Goal: Task Accomplishment & Management: Complete application form

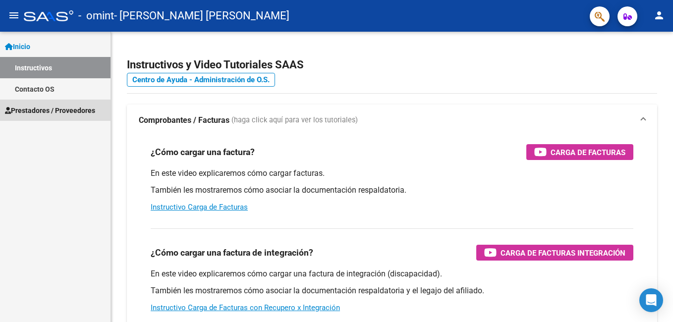
click at [54, 111] on span "Prestadores / Proveedores" at bounding box center [50, 110] width 90 height 11
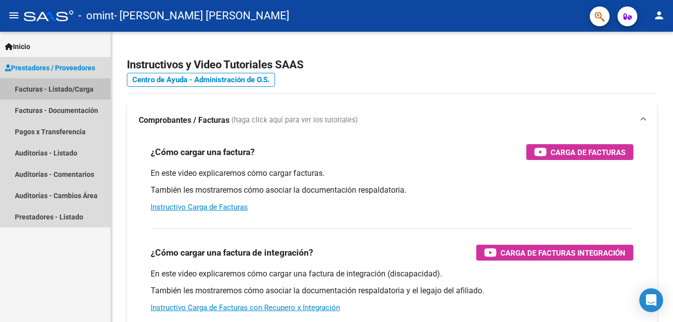
click at [77, 86] on link "Facturas - Listado/Carga" at bounding box center [55, 88] width 111 height 21
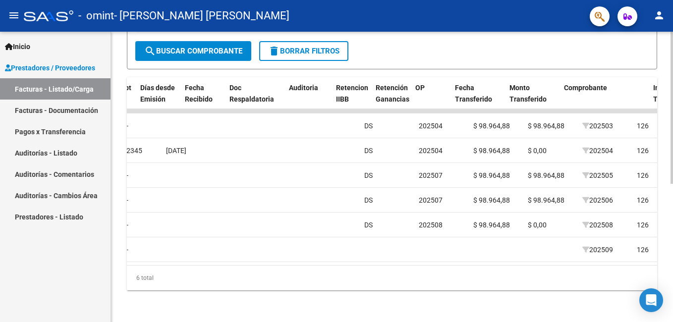
scroll to position [0, 523]
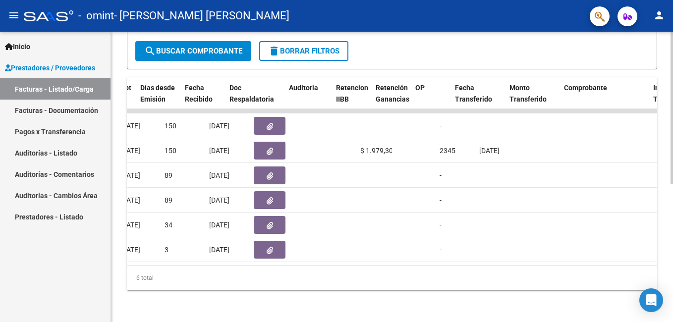
click at [280, 287] on div "6 total" at bounding box center [392, 278] width 530 height 25
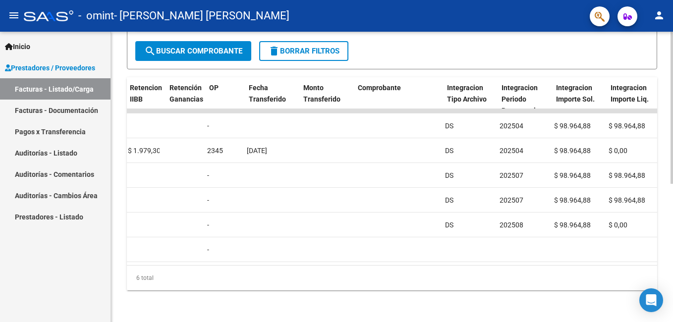
scroll to position [0, 0]
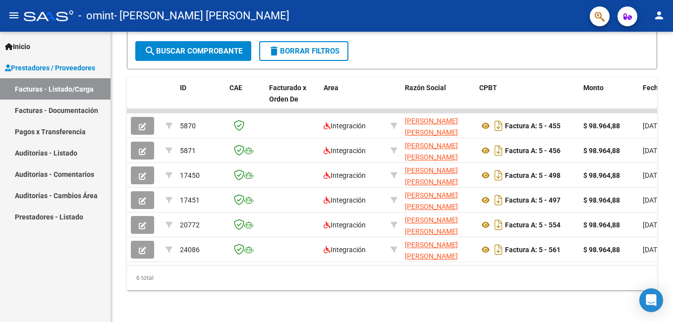
click at [0, 273] on html "menu - omint - [PERSON_NAME] [PERSON_NAME] person Inicio Instructivos Contacto …" at bounding box center [336, 161] width 673 height 322
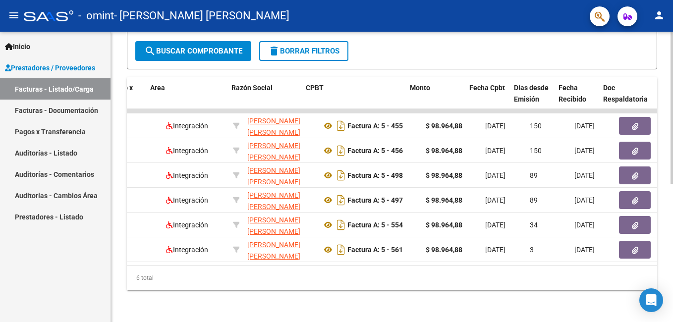
scroll to position [0, 173]
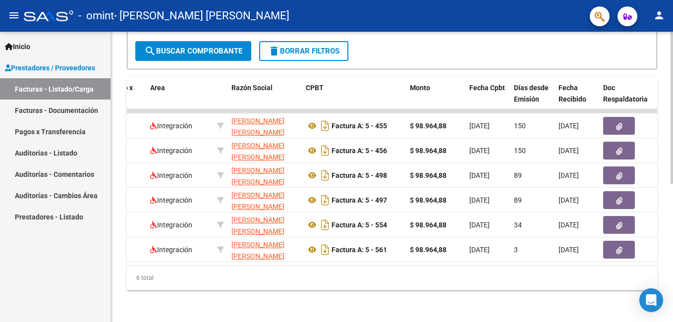
drag, startPoint x: 239, startPoint y: 267, endPoint x: 257, endPoint y: 274, distance: 19.6
click at [255, 273] on div "6 total" at bounding box center [392, 278] width 530 height 25
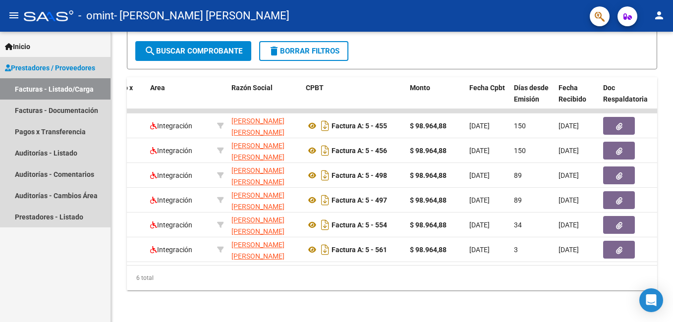
click at [73, 92] on link "Facturas - Listado/Carga" at bounding box center [55, 88] width 111 height 21
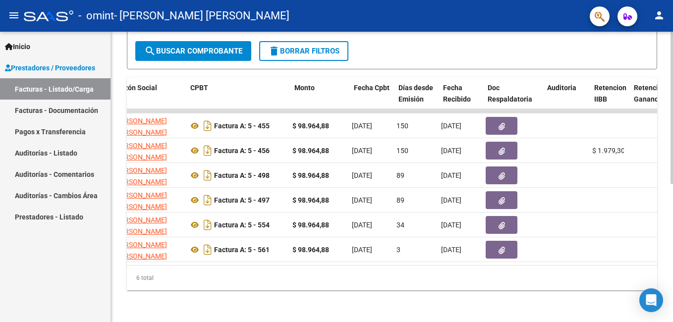
scroll to position [0, 289]
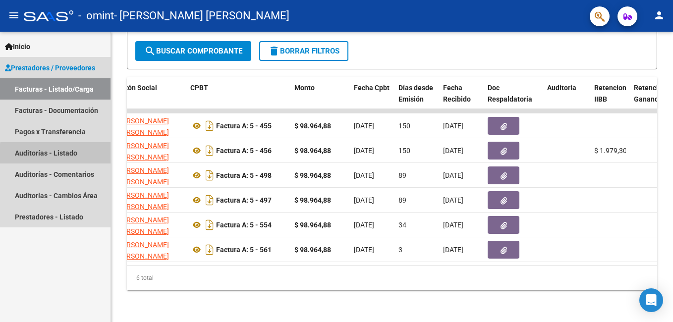
click at [61, 155] on link "Auditorías - Listado" at bounding box center [55, 152] width 111 height 21
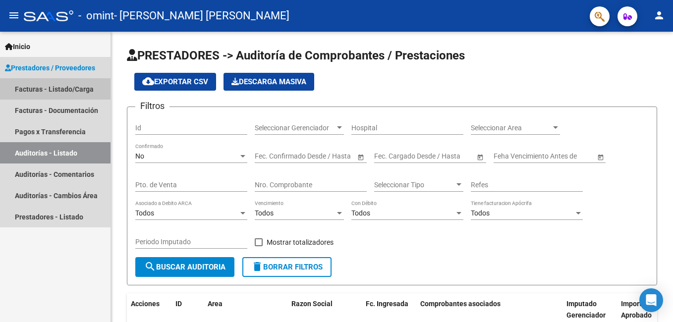
click at [69, 93] on link "Facturas - Listado/Carga" at bounding box center [55, 88] width 111 height 21
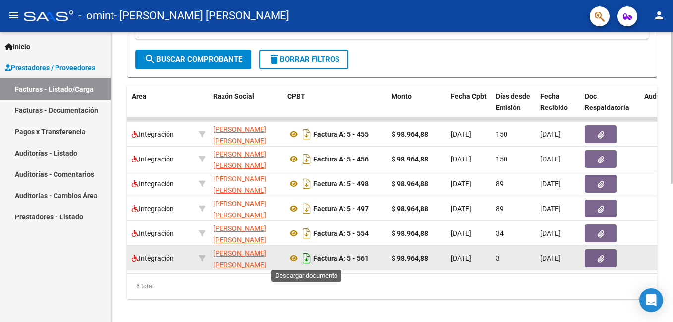
scroll to position [264, 0]
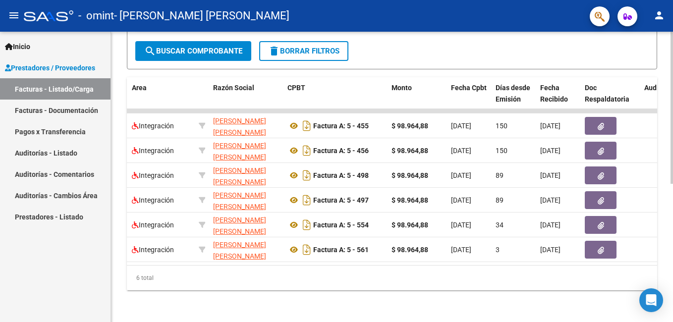
click at [157, 279] on div "6 total" at bounding box center [392, 278] width 530 height 25
click at [634, 280] on div "6 total" at bounding box center [392, 278] width 530 height 25
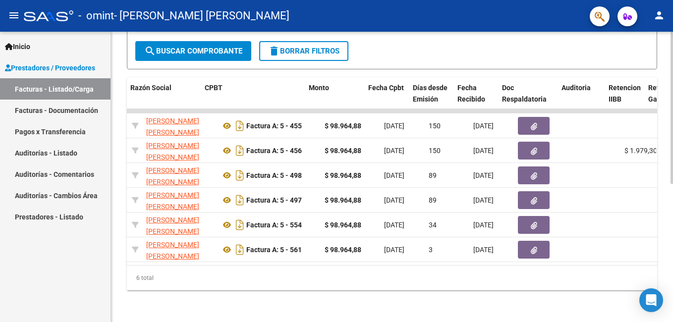
scroll to position [0, 287]
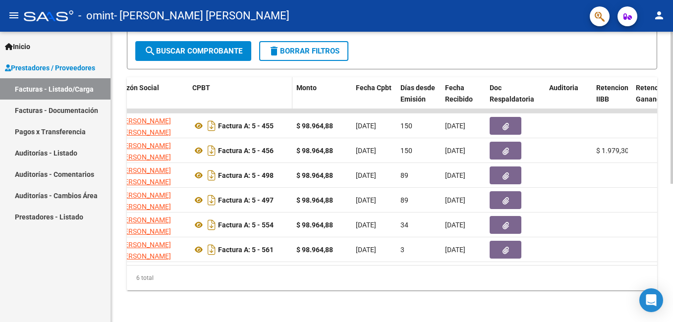
click at [264, 98] on datatable-header-cell "CPBT" at bounding box center [240, 99] width 104 height 44
drag, startPoint x: 231, startPoint y: 102, endPoint x: 293, endPoint y: 99, distance: 61.5
click at [293, 99] on div "ID CAE Facturado x Orden De Area Razón Social CPBT Monto Fecha Cpbt Días desde …" at bounding box center [392, 183] width 530 height 213
click at [293, 99] on datatable-header-cell "Monto" at bounding box center [321, 99] width 59 height 44
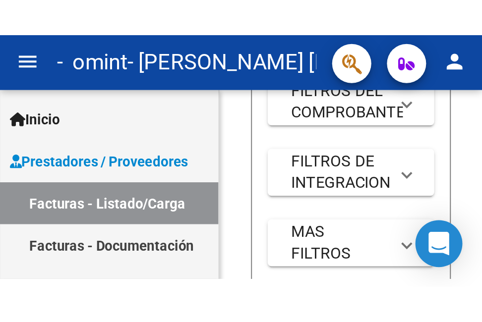
scroll to position [264, 0]
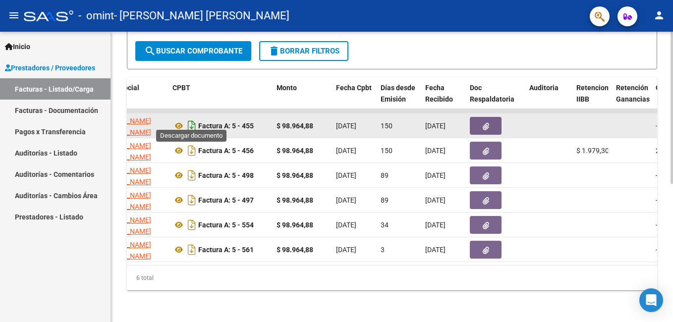
click at [186, 120] on icon "Descargar documento" at bounding box center [191, 126] width 13 height 16
click at [191, 118] on icon "Descargar documento" at bounding box center [191, 126] width 13 height 16
click at [178, 120] on icon at bounding box center [178, 126] width 13 height 12
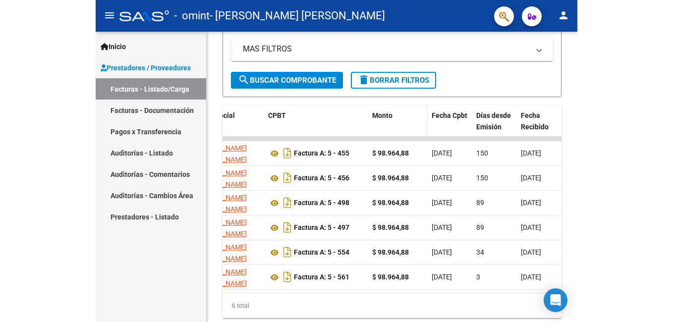
scroll to position [300, 0]
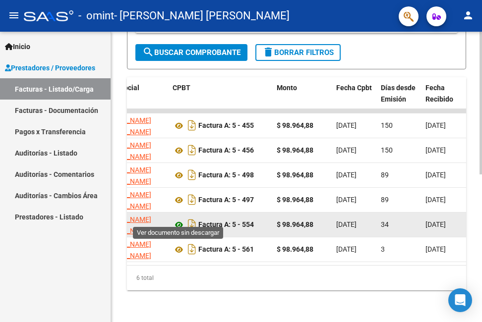
click at [176, 219] on icon at bounding box center [178, 225] width 13 height 12
click at [191, 217] on icon "Descargar documento" at bounding box center [191, 225] width 13 height 16
click at [180, 219] on icon at bounding box center [178, 225] width 13 height 12
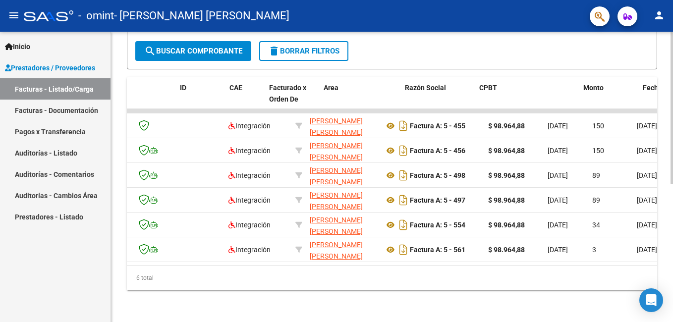
scroll to position [0, 0]
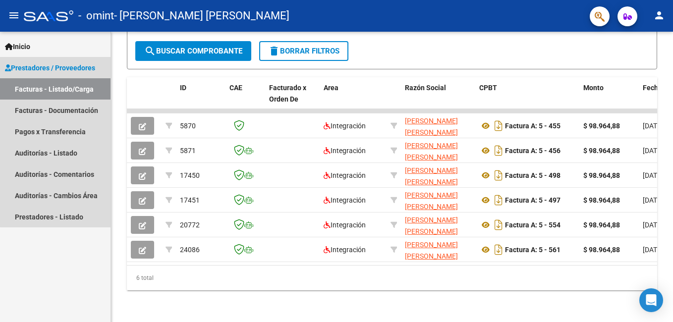
click at [57, 84] on link "Facturas - Listado/Carga" at bounding box center [55, 88] width 111 height 21
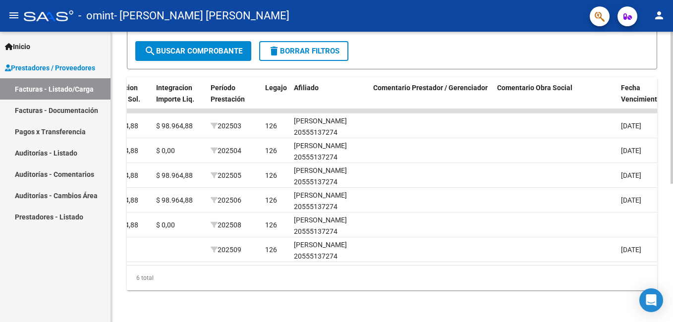
scroll to position [0, 1559]
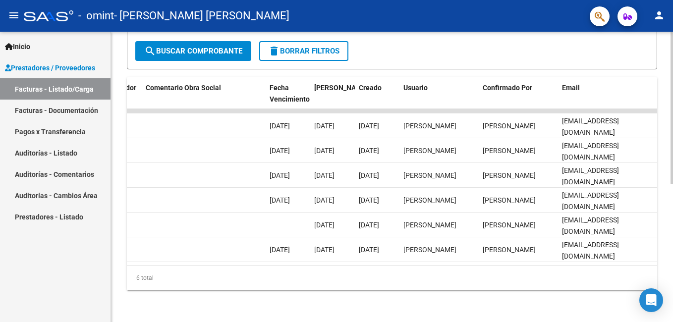
click at [672, 191] on html "menu - omint - [PERSON_NAME] [PERSON_NAME] person Inicio Instructivos Contacto …" at bounding box center [336, 161] width 673 height 322
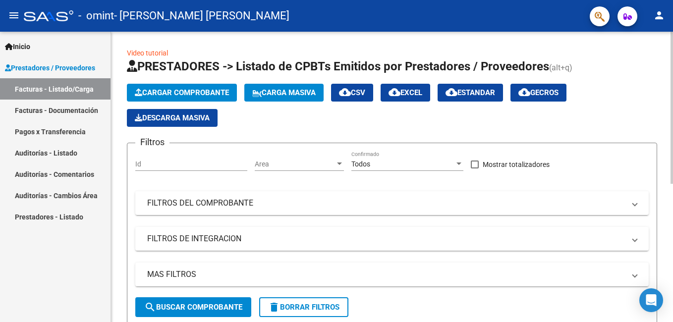
click at [672, 146] on html "menu - omint - [PERSON_NAME] [PERSON_NAME] person Inicio Instructivos Contacto …" at bounding box center [336, 161] width 673 height 322
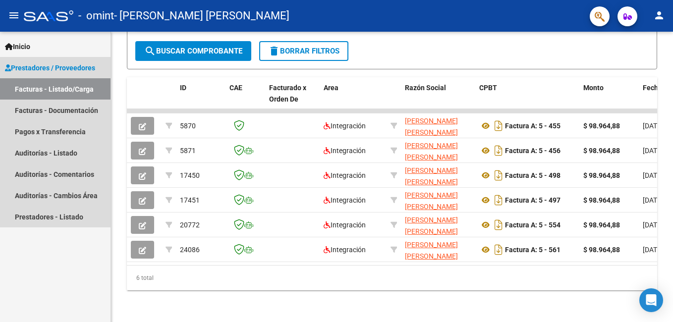
click at [70, 68] on span "Prestadores / Proveedores" at bounding box center [50, 67] width 90 height 11
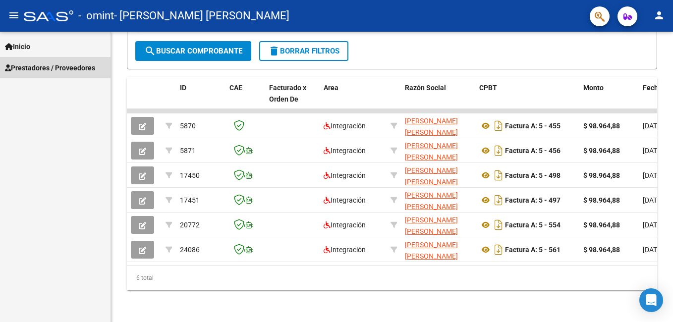
click at [51, 61] on link "Prestadores / Proveedores" at bounding box center [55, 67] width 111 height 21
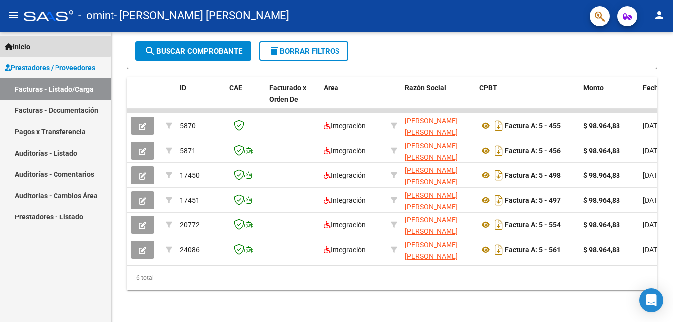
click at [48, 39] on link "Inicio" at bounding box center [55, 46] width 111 height 21
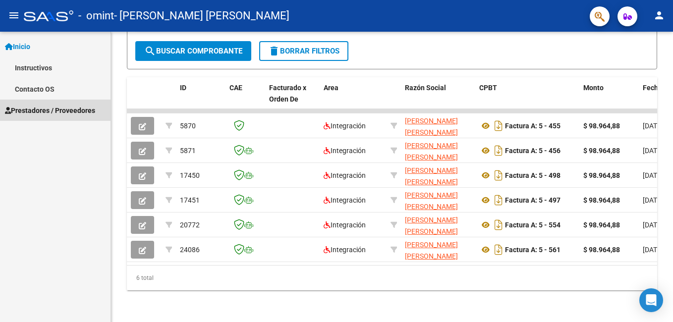
click at [61, 110] on span "Prestadores / Proveedores" at bounding box center [50, 110] width 90 height 11
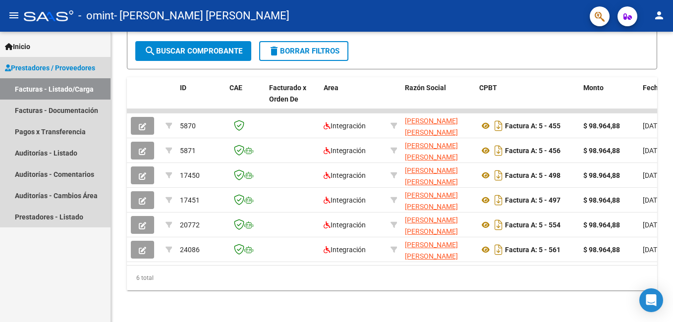
click at [68, 86] on link "Facturas - Listado/Carga" at bounding box center [55, 88] width 111 height 21
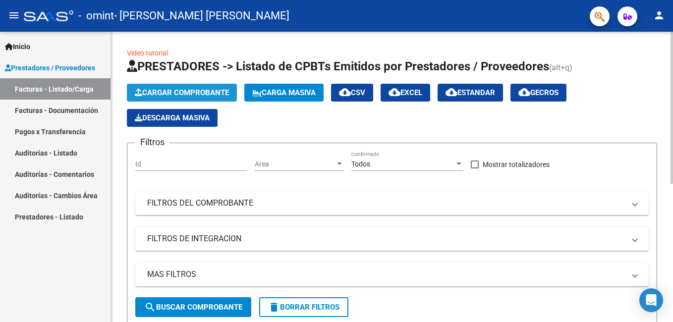
click at [206, 93] on span "Cargar Comprobante" at bounding box center [182, 92] width 94 height 9
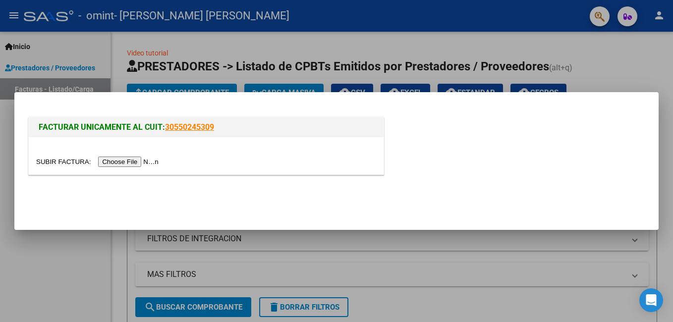
click at [122, 159] on input "file" at bounding box center [98, 162] width 125 height 10
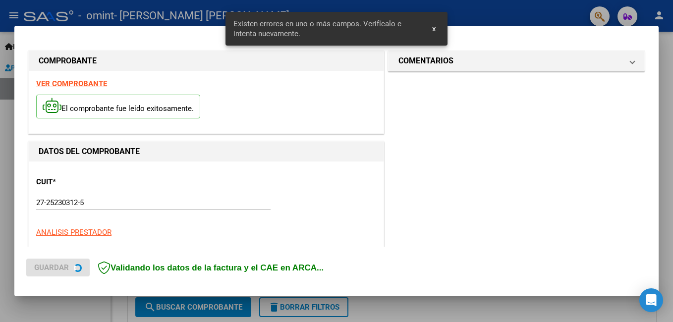
scroll to position [240, 0]
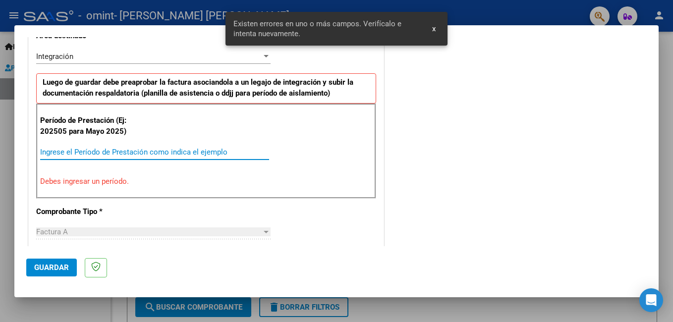
click at [107, 149] on input "Ingrese el Período de Prestación como indica el ejemplo" at bounding box center [154, 152] width 229 height 9
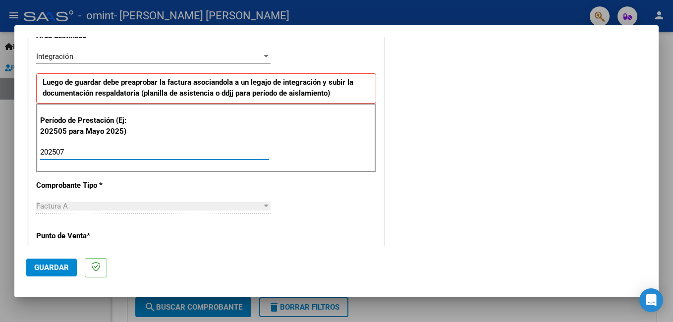
scroll to position [439, 0]
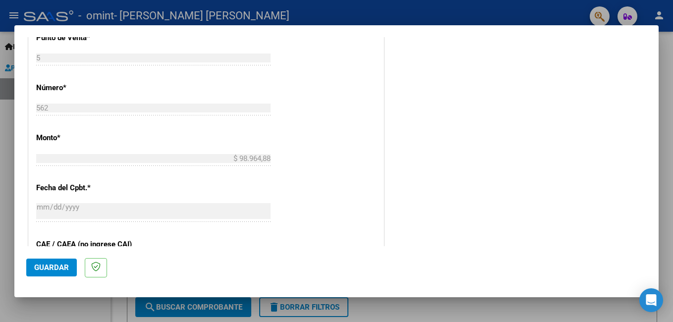
type input "202507"
click at [54, 265] on span "Guardar" at bounding box center [51, 267] width 35 height 9
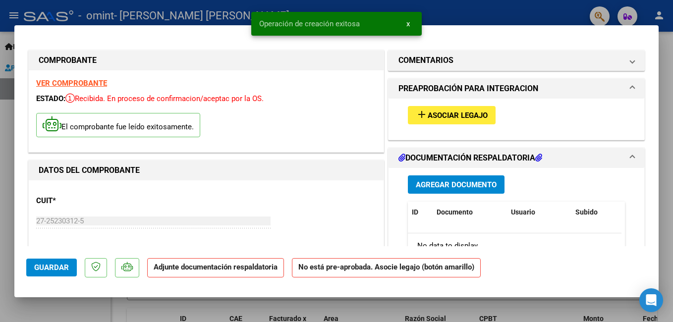
click at [452, 183] on span "Agregar Documento" at bounding box center [456, 184] width 81 height 9
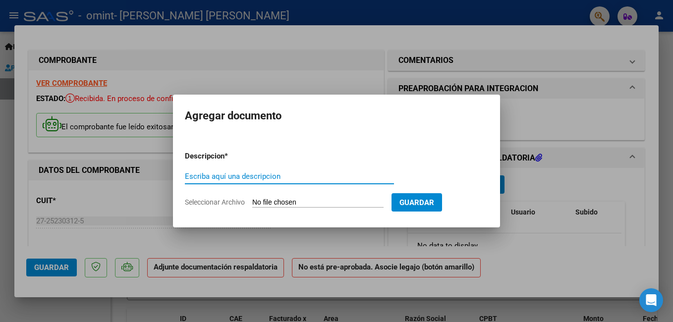
click at [329, 179] on input "Escriba aquí una descripcion" at bounding box center [289, 176] width 209 height 9
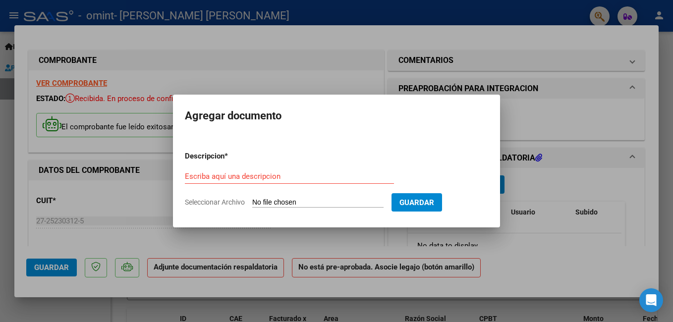
click at [323, 193] on div "Escriba aquí una descripcion" at bounding box center [289, 181] width 209 height 24
click at [318, 202] on input "Seleccionar Archivo" at bounding box center [317, 202] width 131 height 9
type input "C:\fakepath\[PERSON_NAME][DATE].pdf"
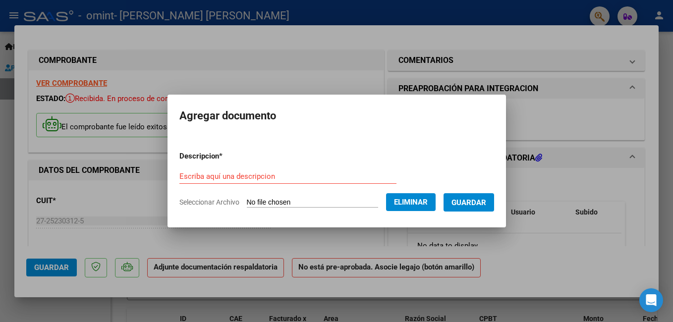
click at [269, 177] on input "Escriba aquí una descripcion" at bounding box center [287, 176] width 217 height 9
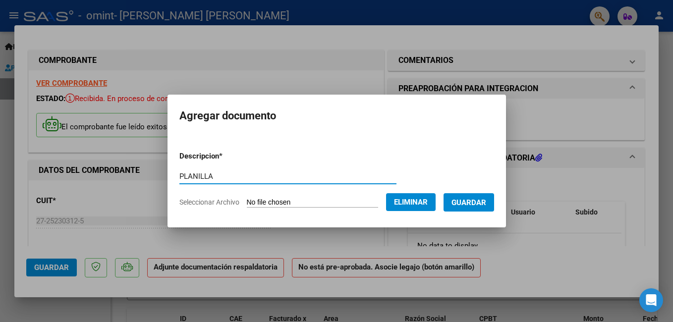
type input "PLANILLA"
click at [472, 203] on span "Guardar" at bounding box center [468, 202] width 35 height 9
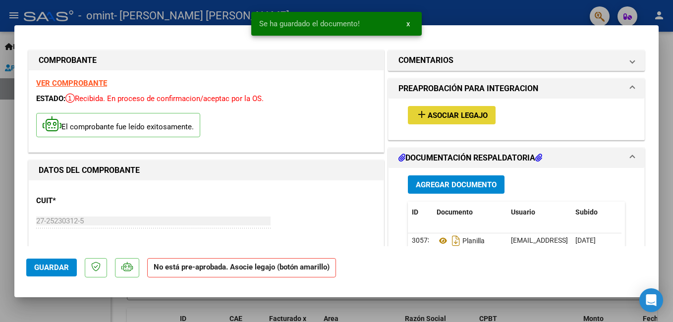
click at [454, 110] on button "add Asociar Legajo" at bounding box center [452, 115] width 88 height 18
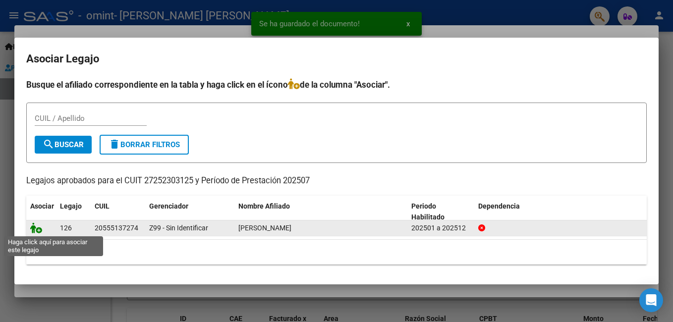
click at [35, 227] on icon at bounding box center [36, 228] width 12 height 11
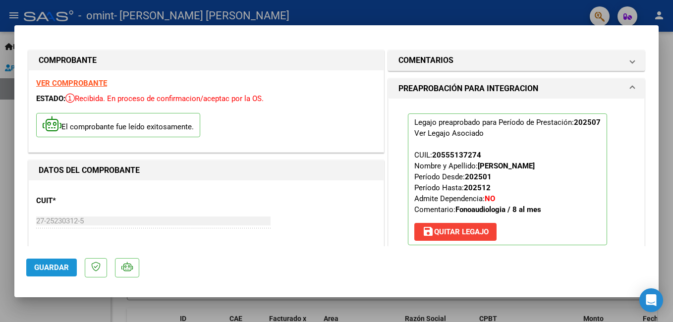
click at [68, 265] on span "Guardar" at bounding box center [51, 267] width 35 height 9
click at [429, 17] on div at bounding box center [336, 161] width 673 height 322
type input "$ 0,00"
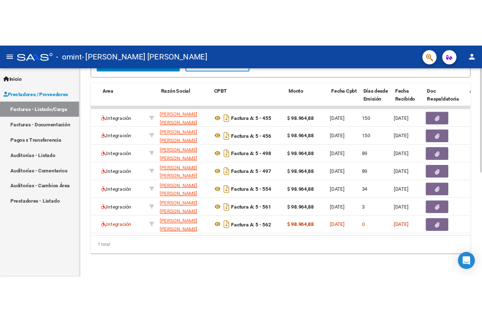
scroll to position [0, 178]
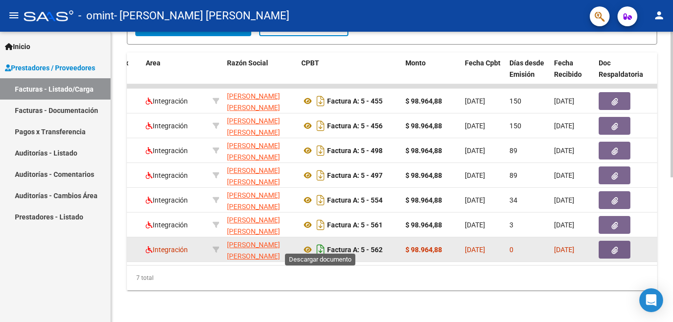
click at [319, 244] on icon "Descargar documento" at bounding box center [320, 250] width 13 height 16
click at [311, 244] on icon at bounding box center [307, 250] width 13 height 12
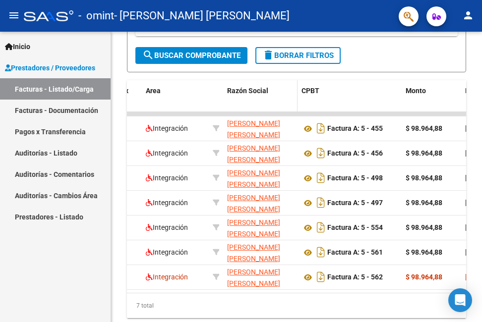
scroll to position [299, 0]
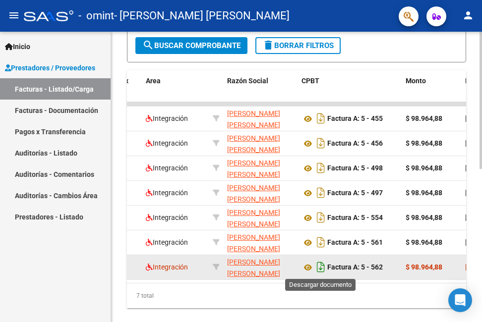
click at [321, 270] on icon "Descargar documento" at bounding box center [320, 267] width 13 height 16
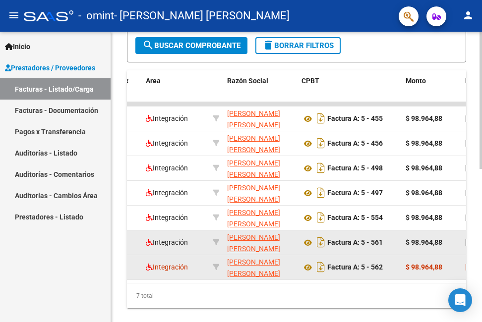
scroll to position [325, 0]
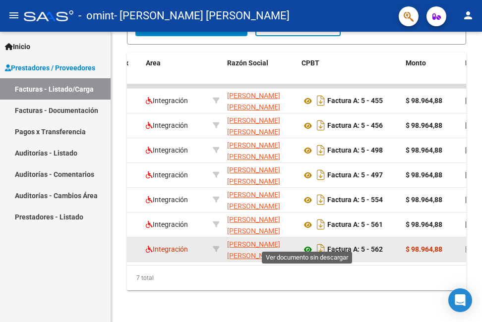
click at [307, 244] on icon at bounding box center [307, 250] width 13 height 12
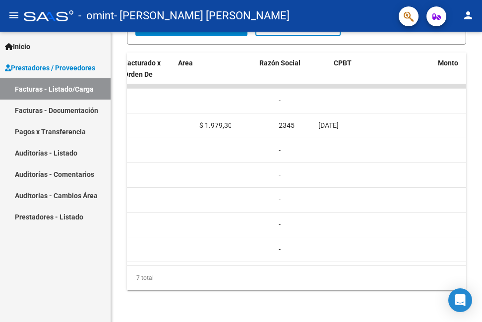
scroll to position [0, 0]
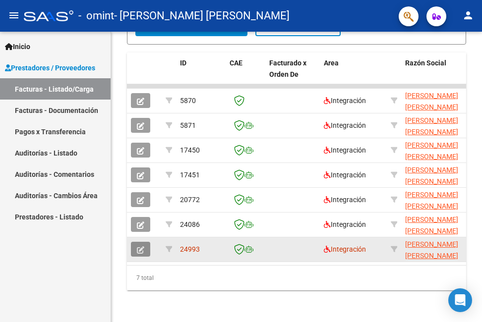
click at [145, 244] on button "button" at bounding box center [140, 249] width 19 height 15
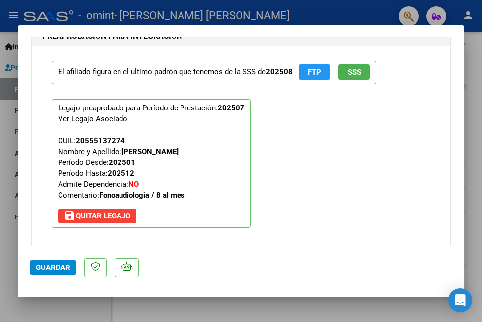
scroll to position [1135, 0]
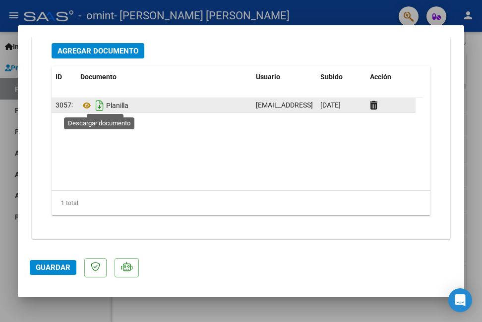
click at [100, 109] on icon "Descargar documento" at bounding box center [99, 106] width 13 height 16
click at [59, 269] on span "Guardar" at bounding box center [53, 267] width 35 height 9
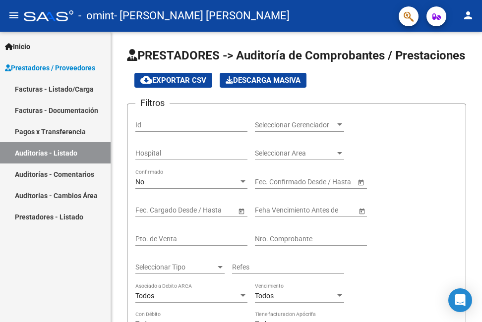
click at [57, 88] on link "Facturas - Listado/Carga" at bounding box center [55, 88] width 111 height 21
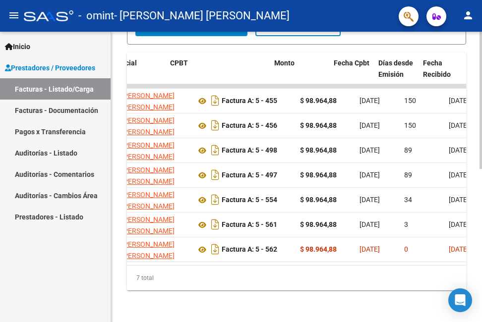
scroll to position [0, 309]
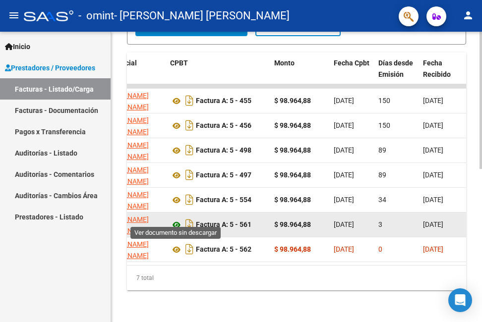
click at [173, 219] on icon at bounding box center [176, 225] width 13 height 12
